Goal: Check status: Check status

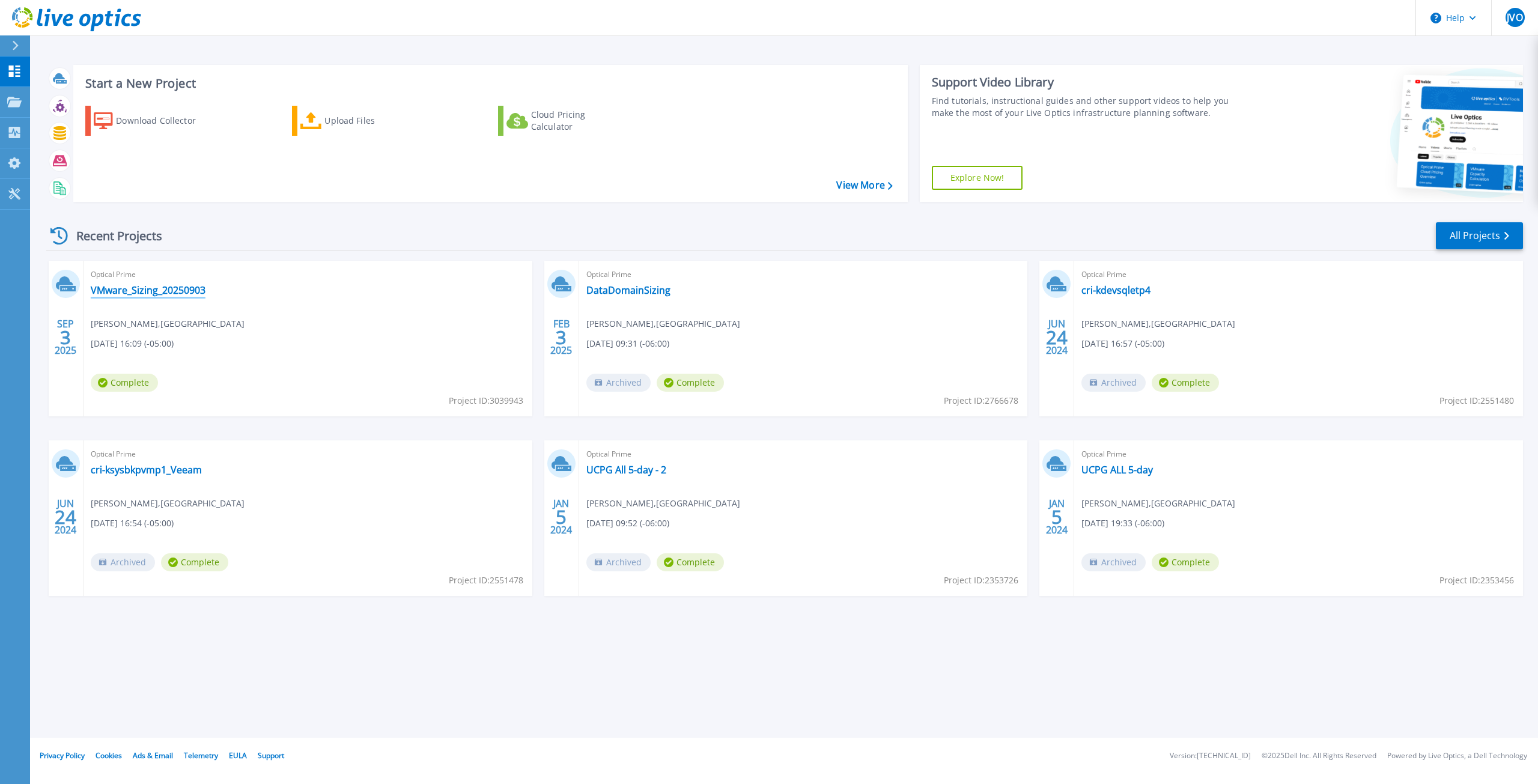
click at [170, 294] on link "VMware_Sizing_20250903" at bounding box center [148, 290] width 115 height 12
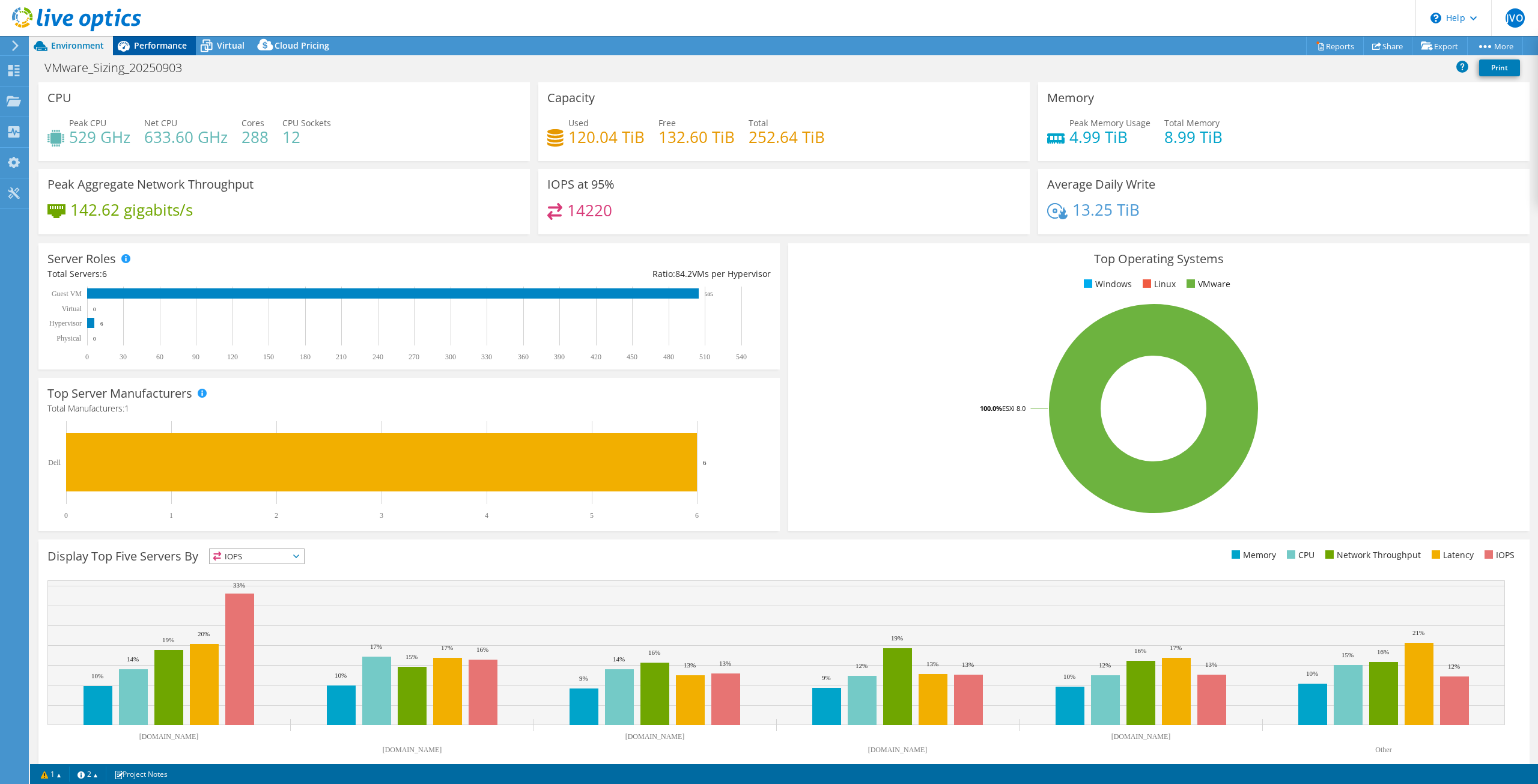
click at [162, 47] on span "Performance" at bounding box center [160, 46] width 53 height 12
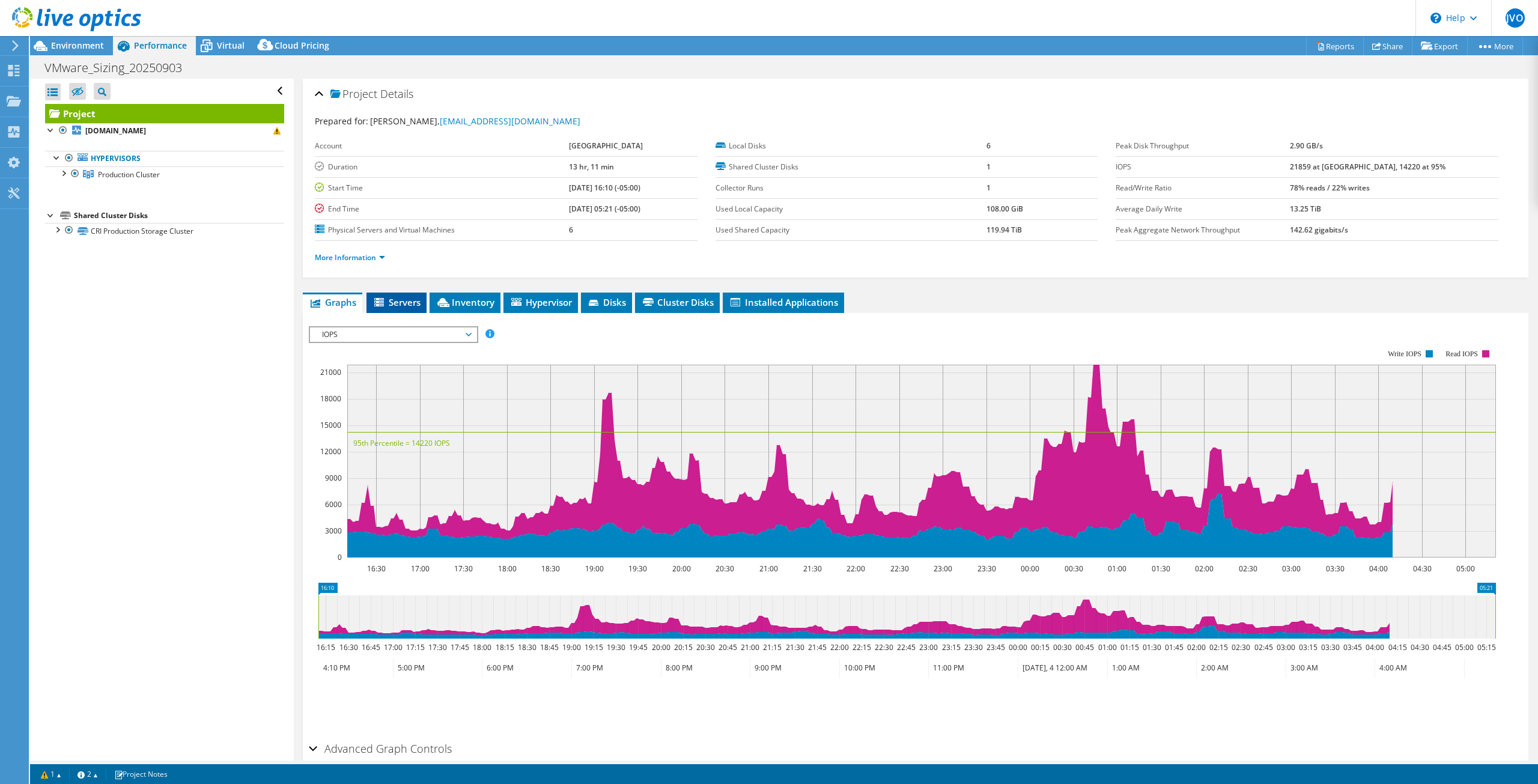
click at [388, 297] on span "Servers" at bounding box center [396, 302] width 48 height 12
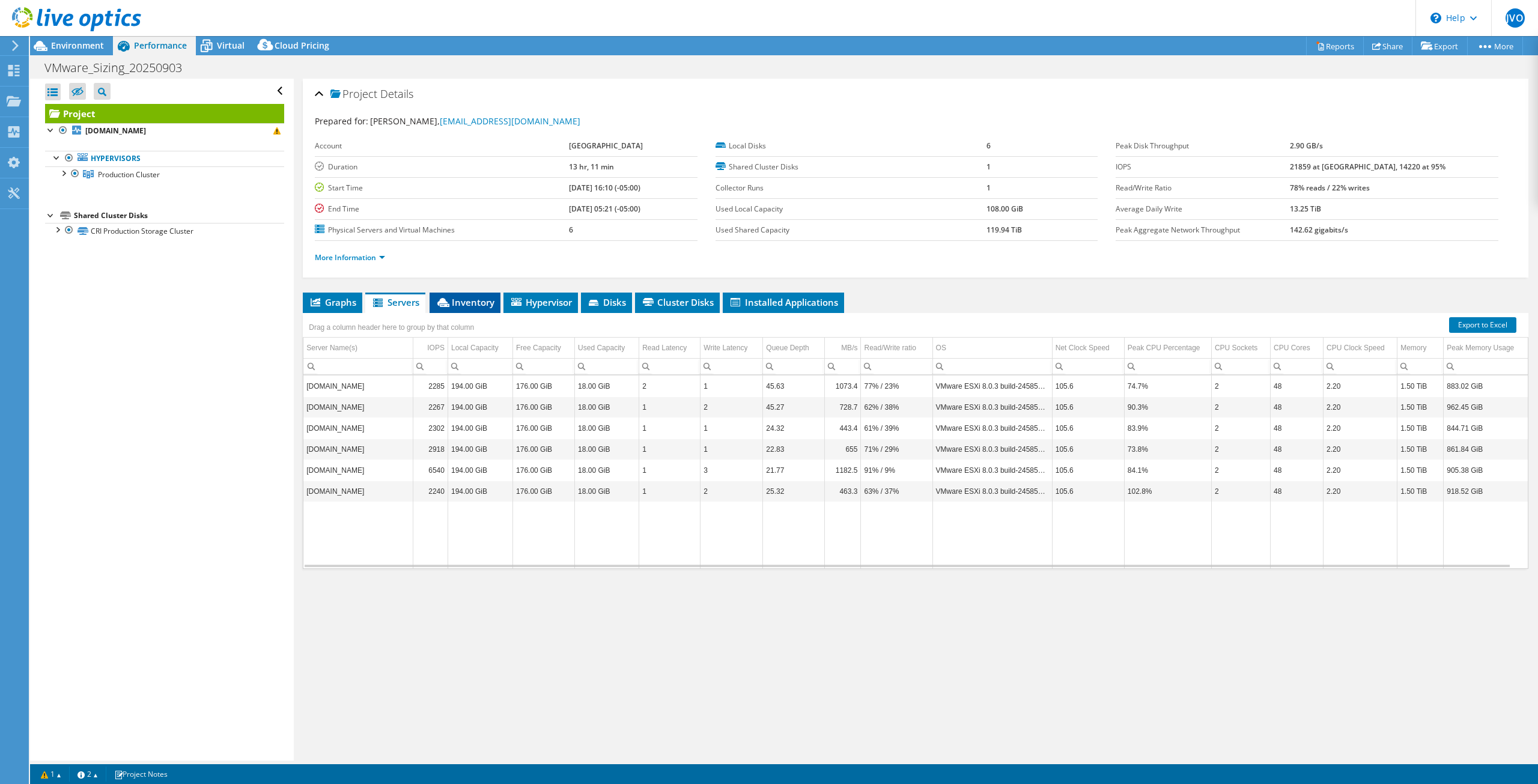
click at [467, 296] on span "Inventory" at bounding box center [464, 302] width 59 height 12
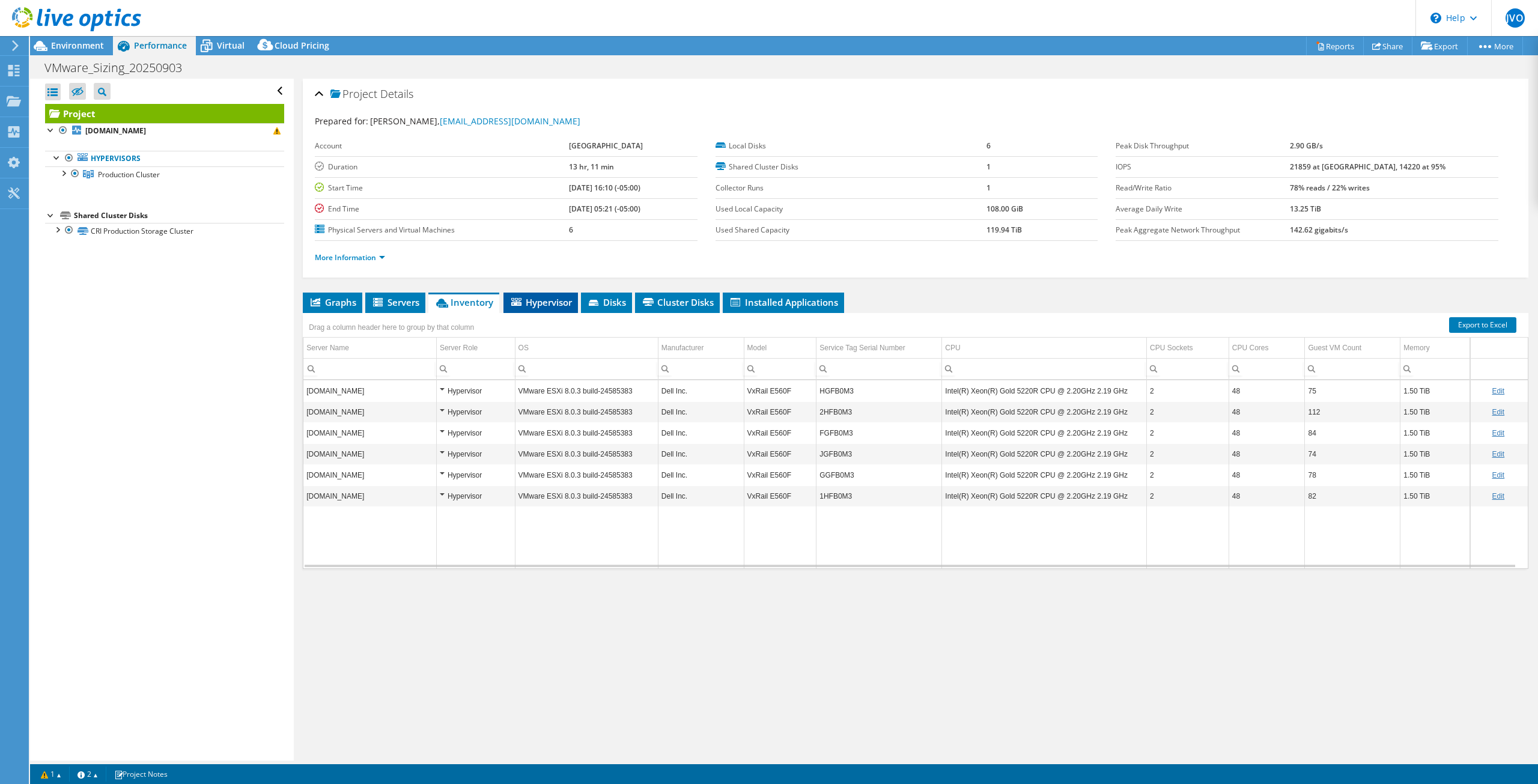
click at [525, 302] on span "Hypervisor" at bounding box center [540, 302] width 62 height 12
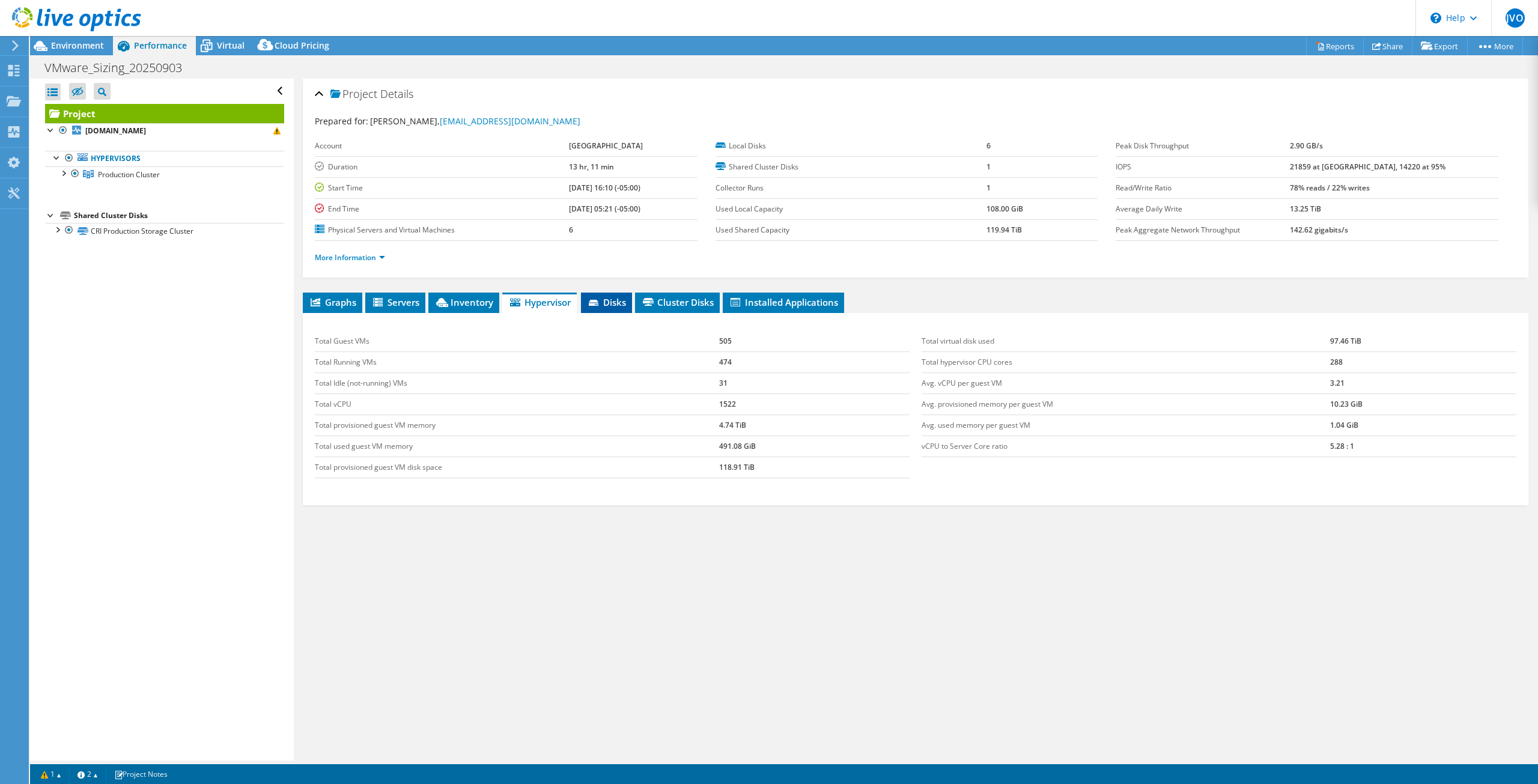
click at [591, 296] on span "Disks" at bounding box center [606, 302] width 39 height 12
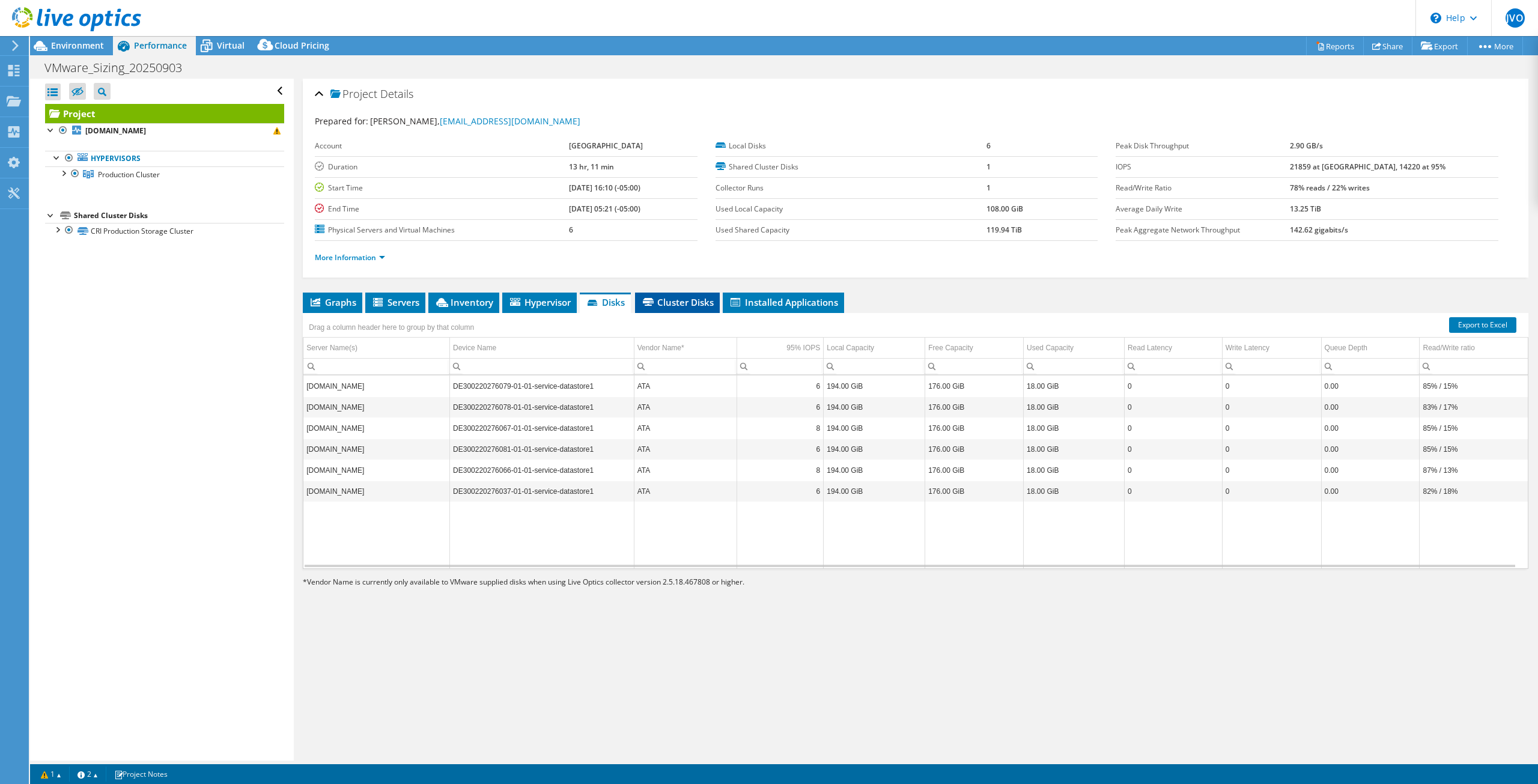
click at [708, 302] on span "Cluster Disks" at bounding box center [678, 302] width 73 height 12
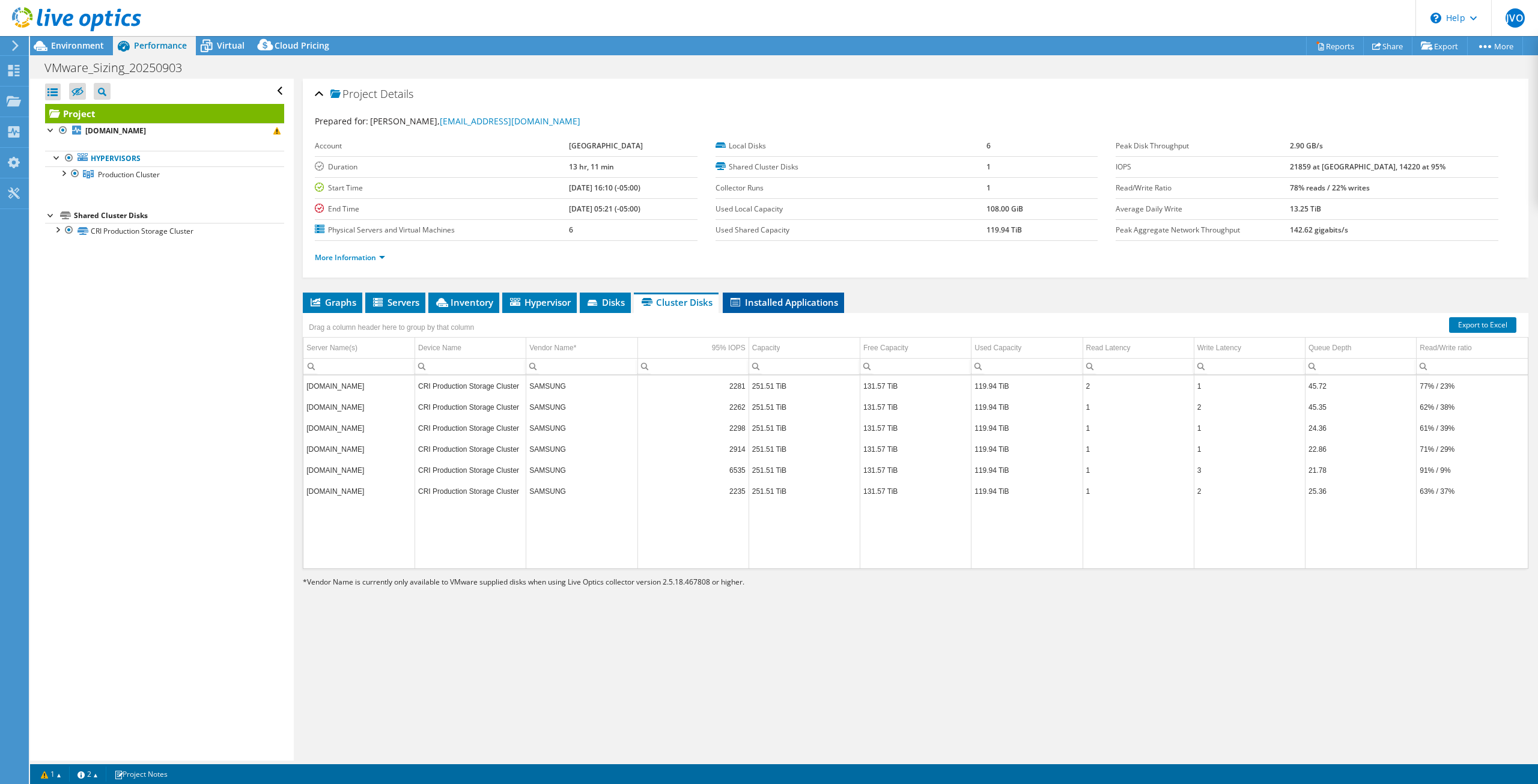
click at [806, 301] on span "Installed Applications" at bounding box center [784, 302] width 110 height 12
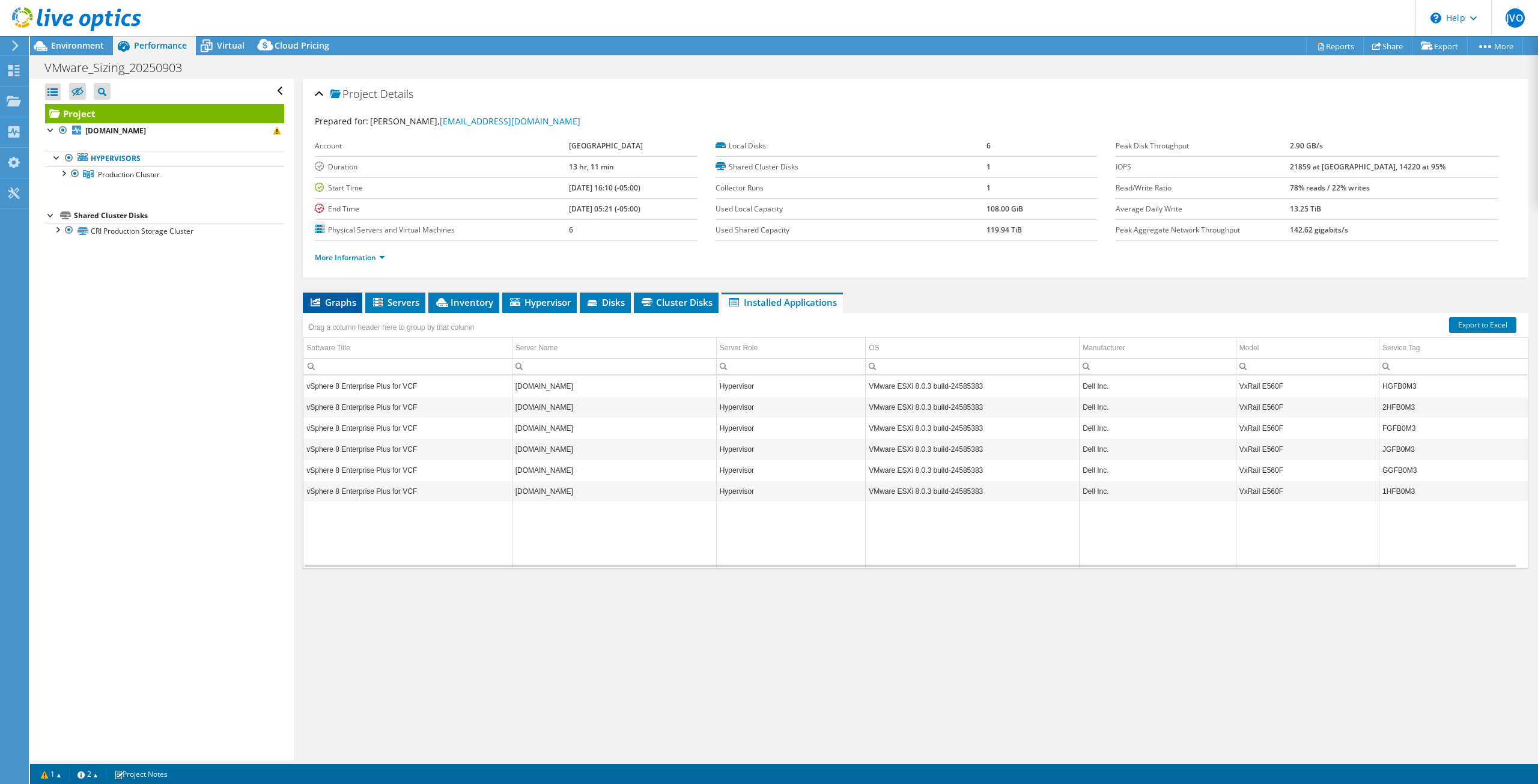
click at [342, 306] on li "Graphs" at bounding box center [332, 302] width 59 height 20
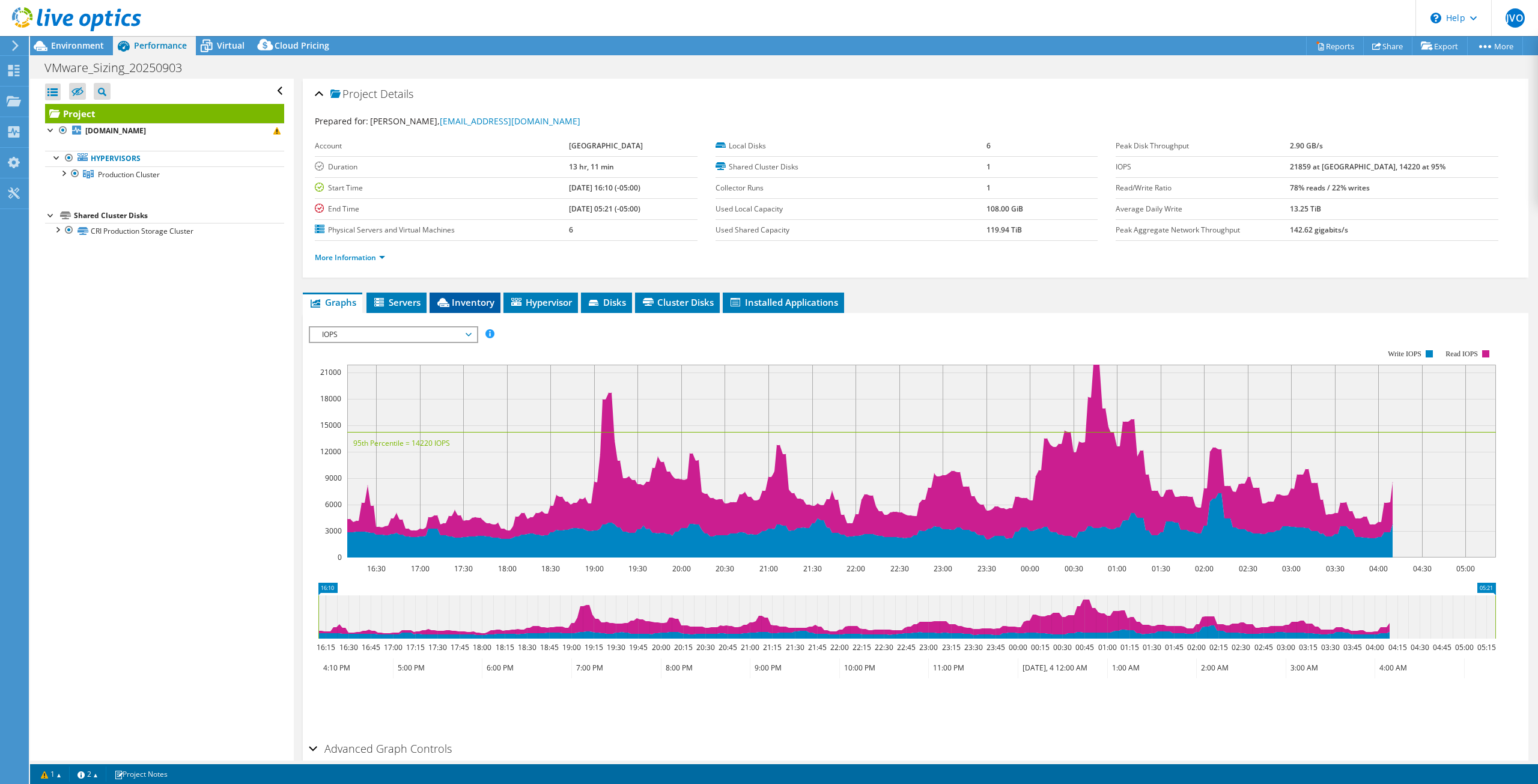
click at [470, 305] on span "Inventory" at bounding box center [464, 302] width 59 height 12
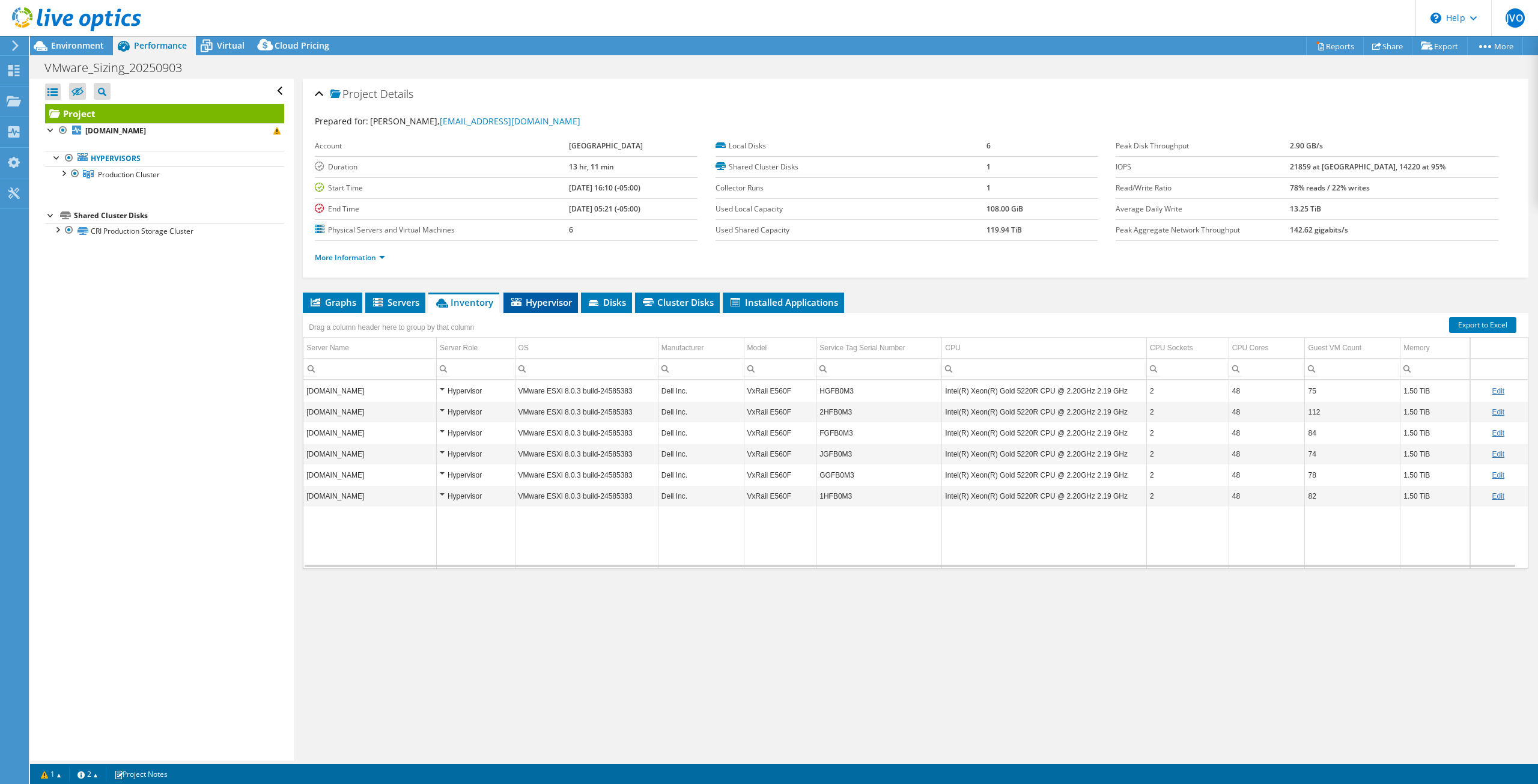
click at [548, 302] on span "Hypervisor" at bounding box center [540, 302] width 62 height 12
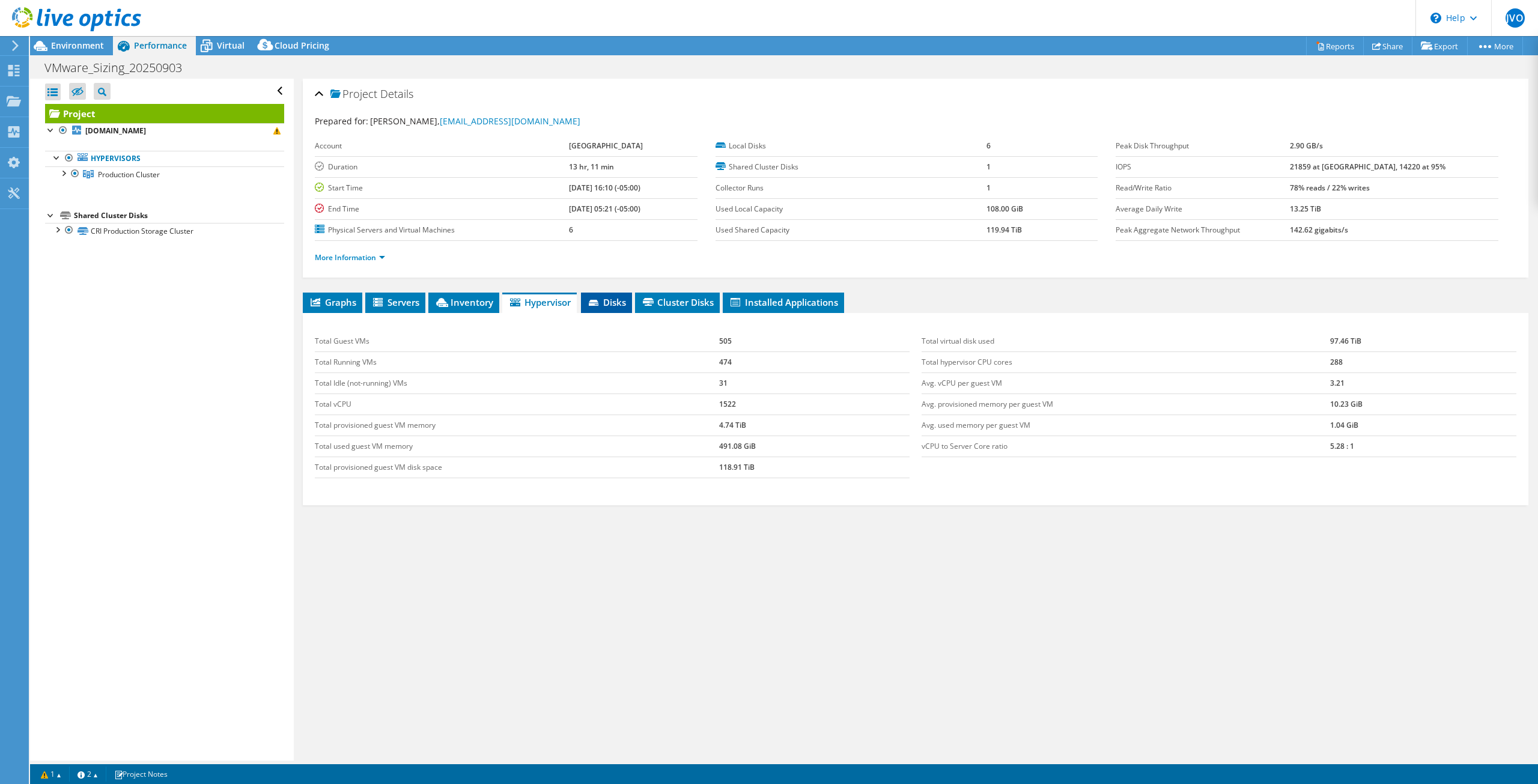
click at [598, 296] on span "Disks" at bounding box center [606, 302] width 39 height 12
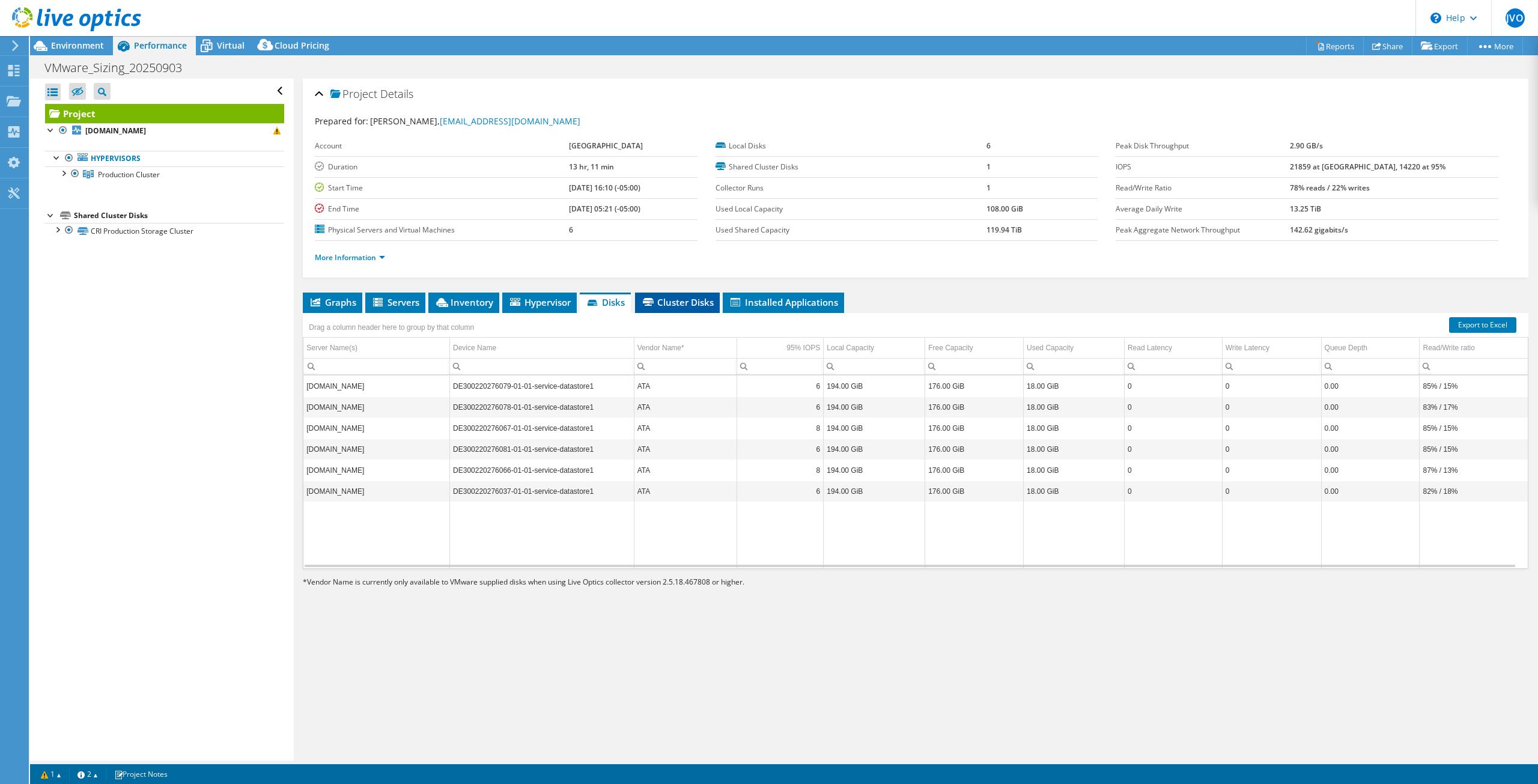
click at [673, 305] on span "Cluster Disks" at bounding box center [678, 302] width 73 height 12
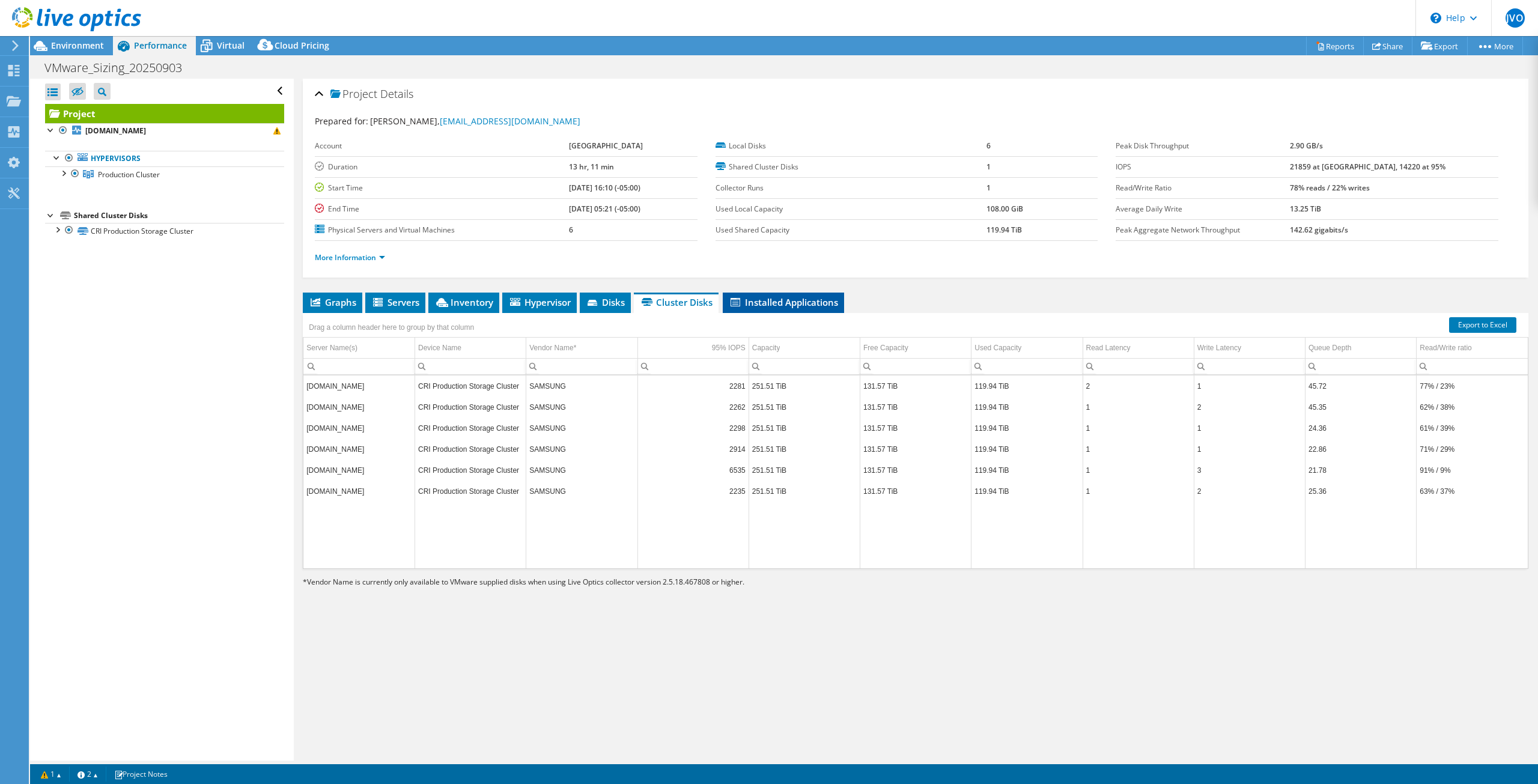
click at [734, 299] on icon at bounding box center [735, 302] width 9 height 9
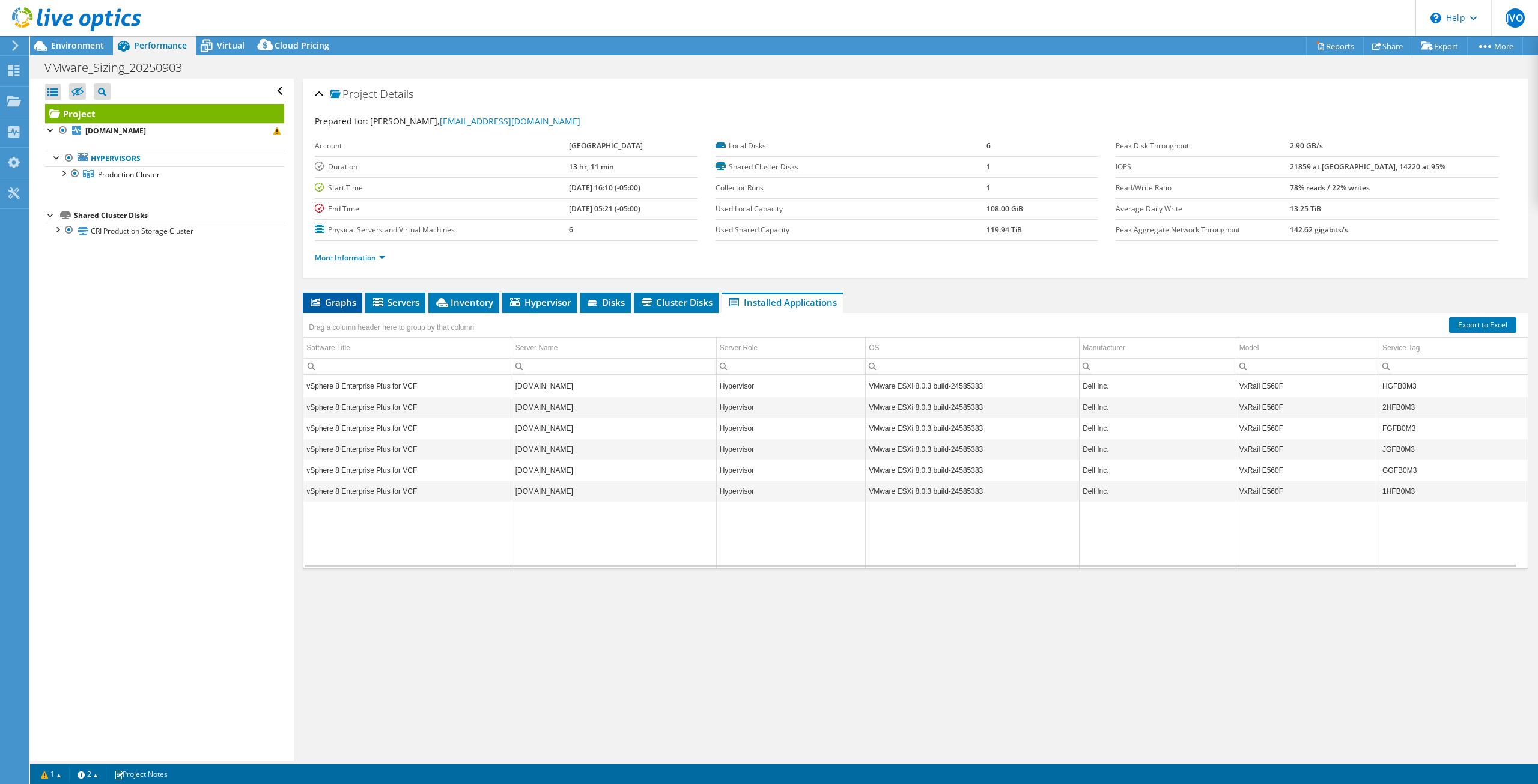
click at [326, 303] on span "Graphs" at bounding box center [332, 302] width 47 height 12
